Goal: Connect with others: Connect with others

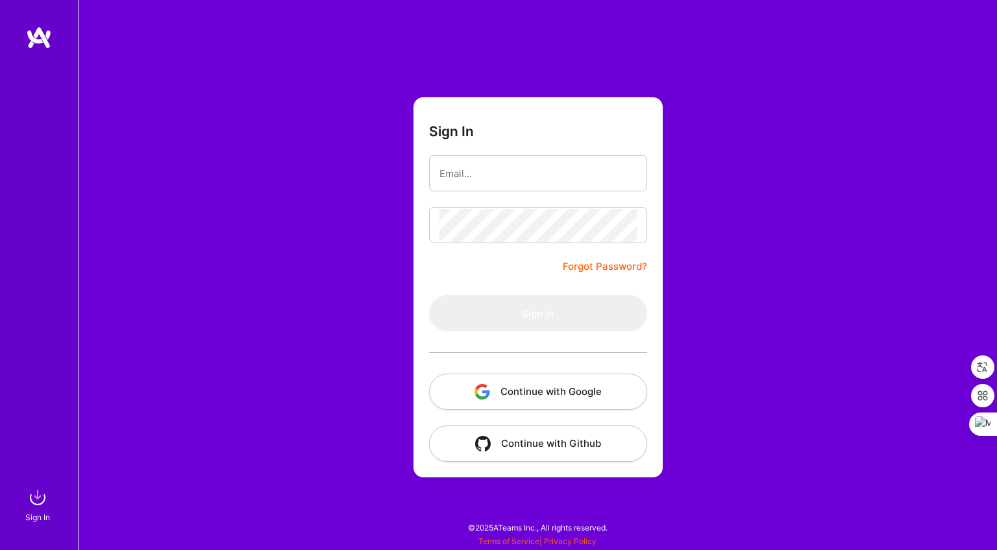
click at [551, 389] on button "Continue with Google" at bounding box center [538, 392] width 218 height 36
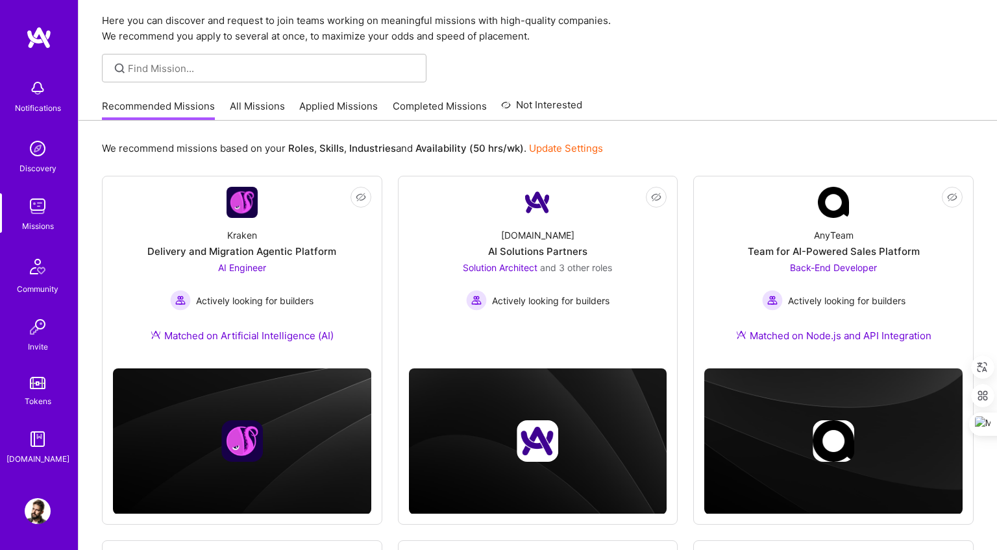
scroll to position [175, 0]
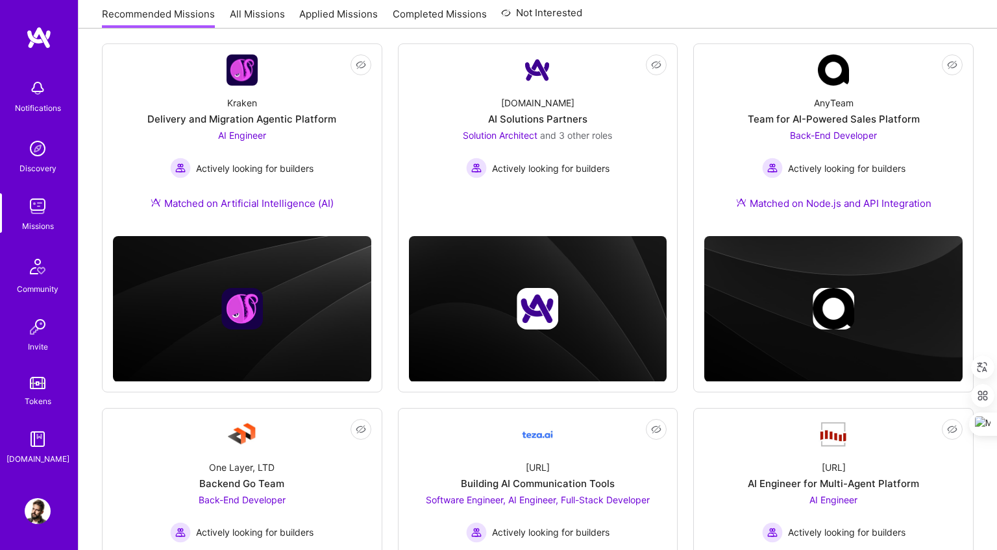
click at [34, 501] on img at bounding box center [38, 511] width 26 height 26
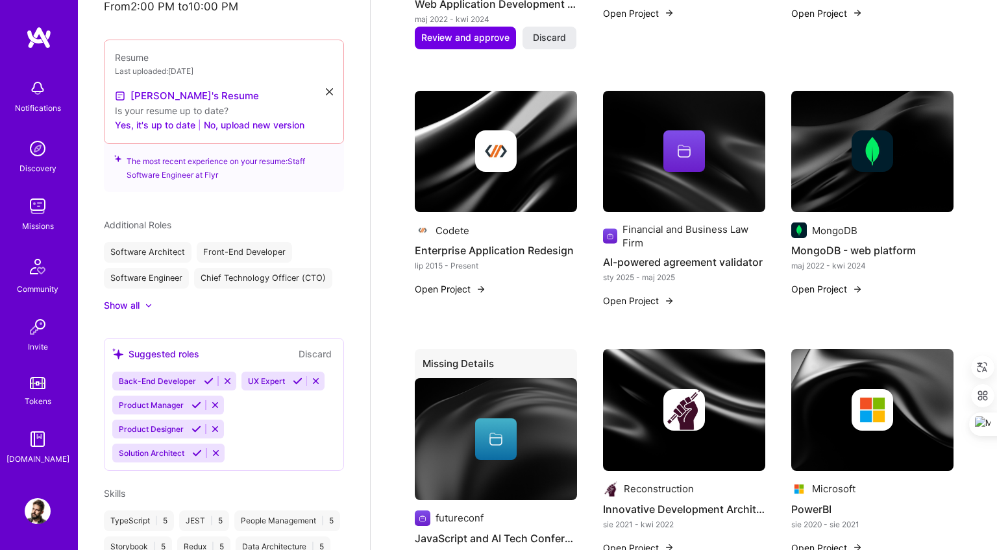
scroll to position [150, 0]
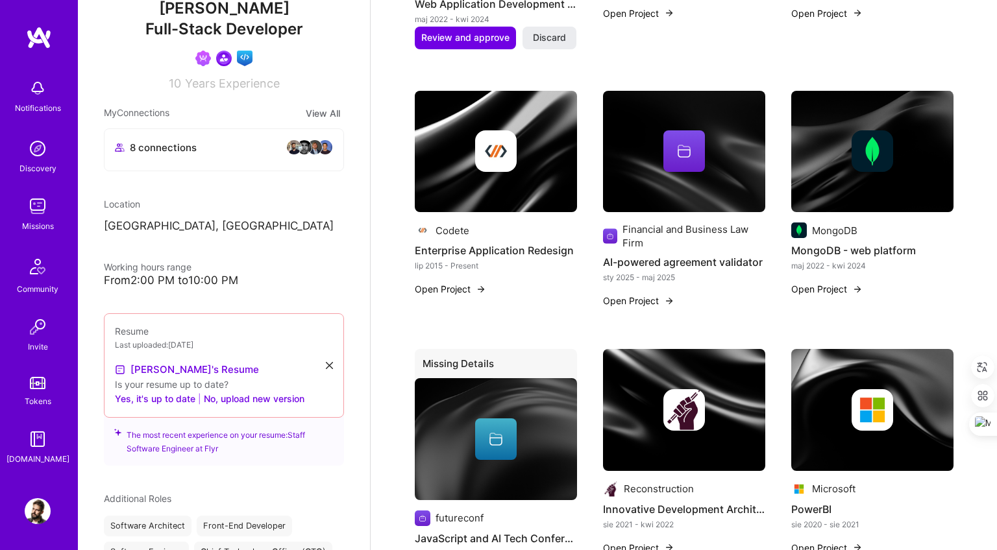
click at [332, 110] on button "View All" at bounding box center [323, 113] width 42 height 15
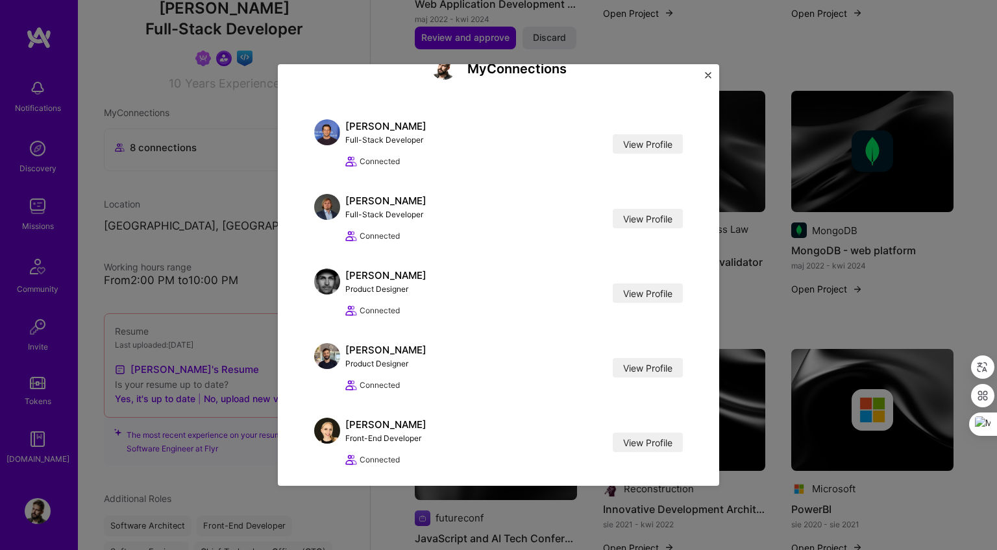
scroll to position [0, 0]
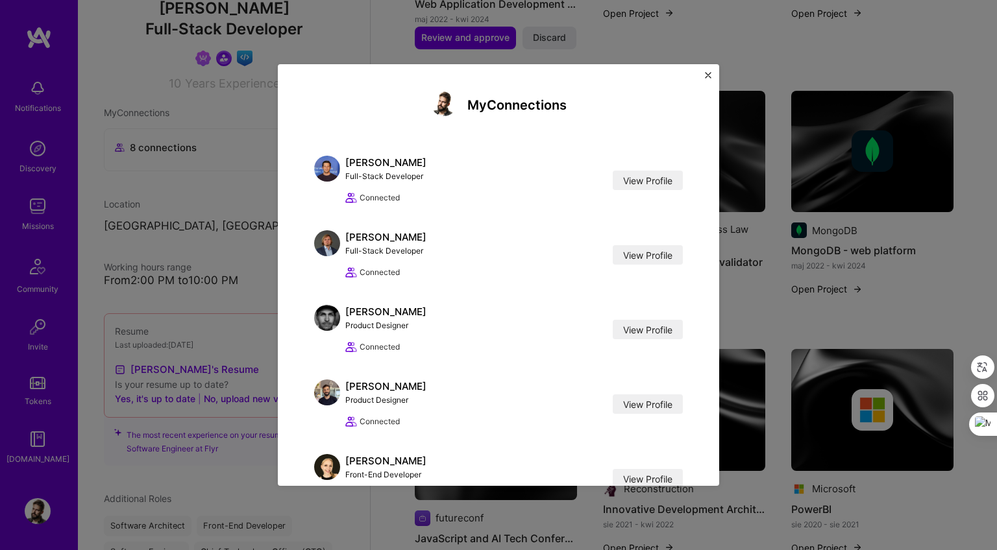
click at [255, 237] on div "My Connections [PERSON_NAME] Full-Stack Developer View Profile Connected View P…" at bounding box center [498, 275] width 997 height 550
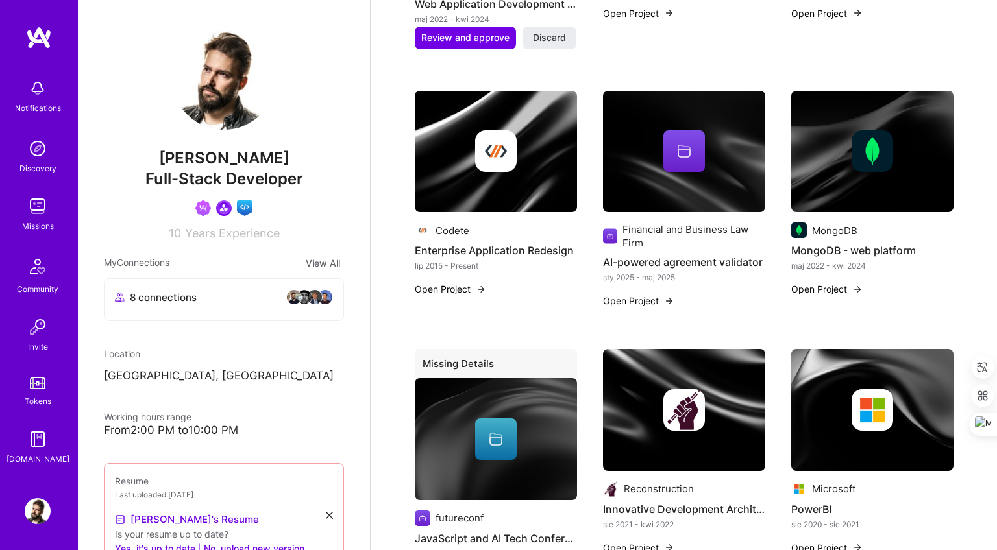
click at [51, 98] on div "Notifications" at bounding box center [37, 95] width 80 height 45
click at [43, 213] on img at bounding box center [38, 206] width 26 height 26
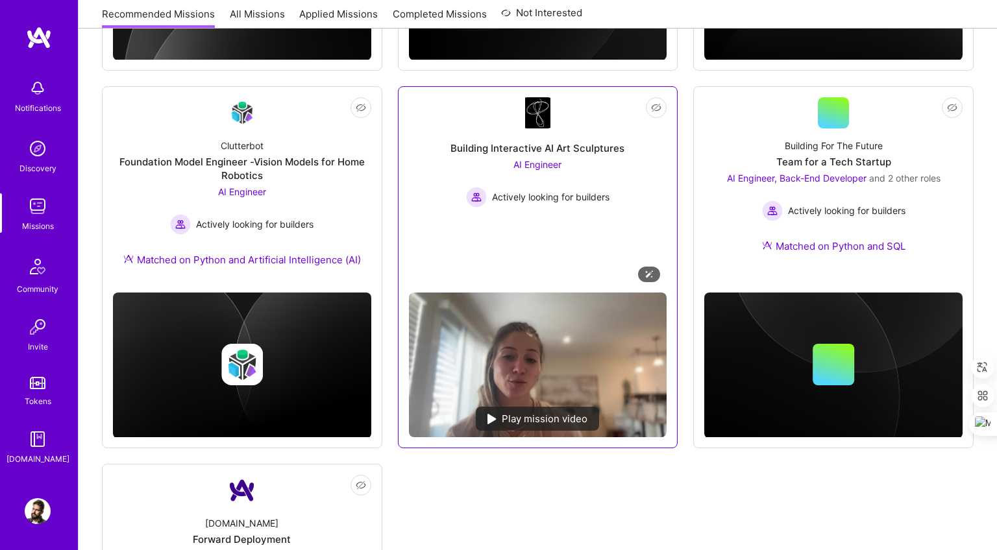
scroll to position [799, 0]
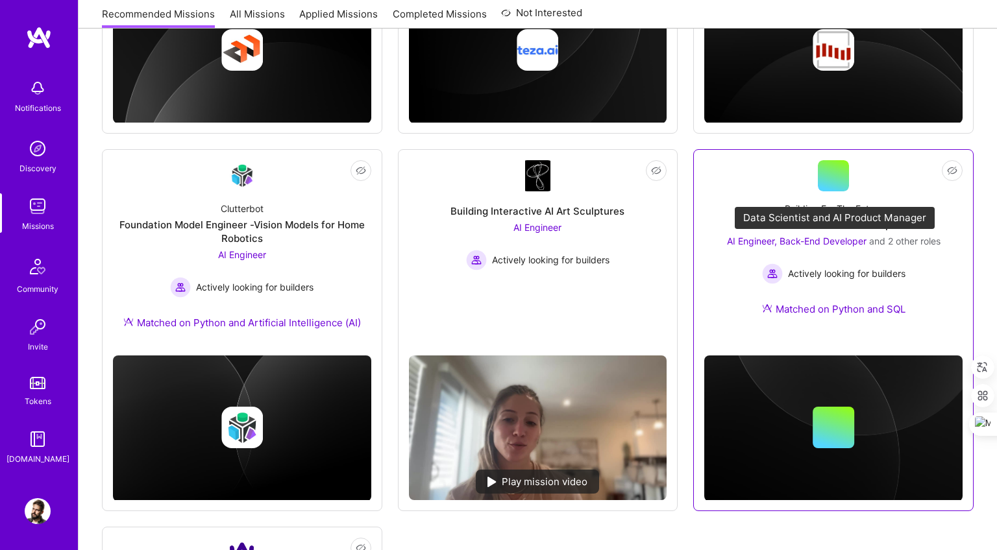
click at [806, 244] on span "AI Engineer, Back-End Developer" at bounding box center [797, 241] width 140 height 11
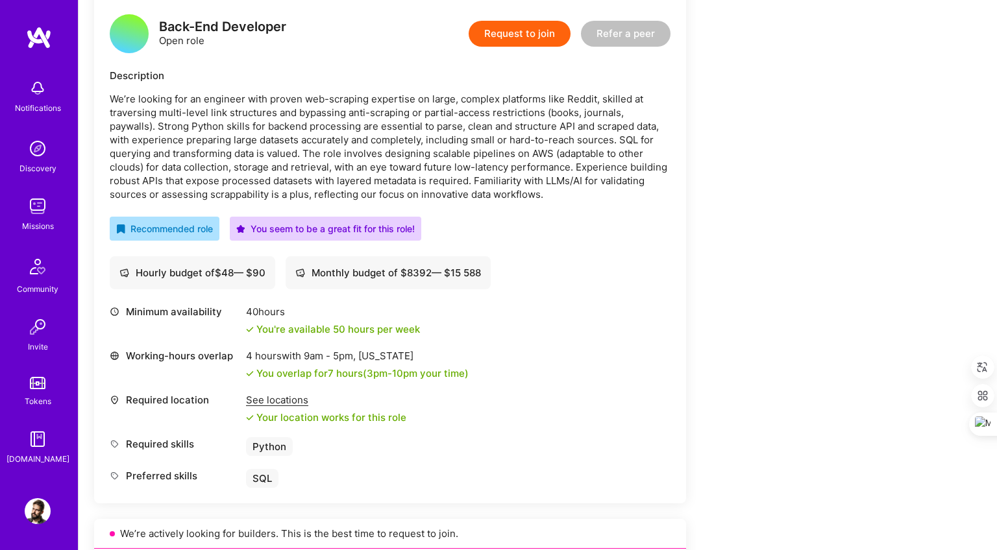
scroll to position [253, 0]
